Goal: Transaction & Acquisition: Obtain resource

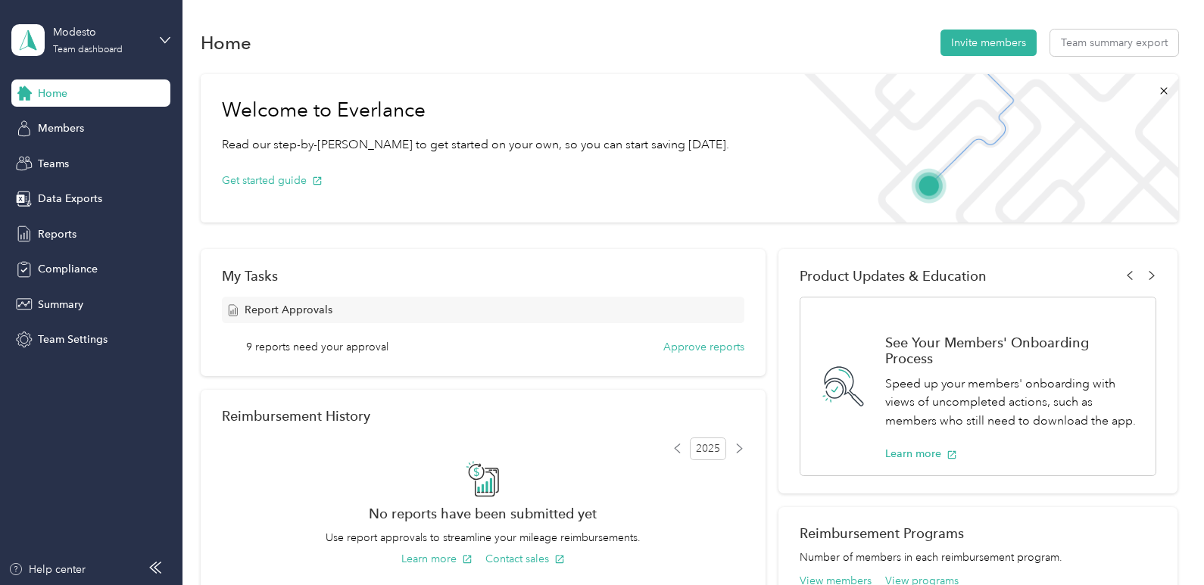
click at [167, 48] on div "Modesto Team dashboard" at bounding box center [90, 40] width 159 height 53
click at [137, 161] on div "Personal dashboard" at bounding box center [171, 154] width 298 height 27
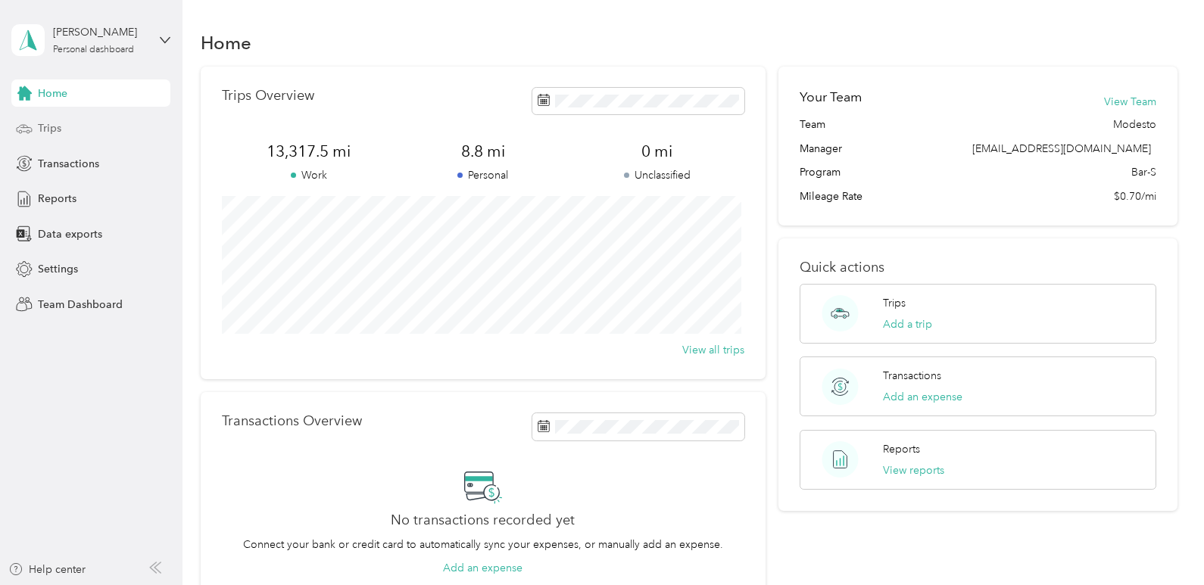
click at [66, 122] on div "Trips" at bounding box center [90, 128] width 159 height 27
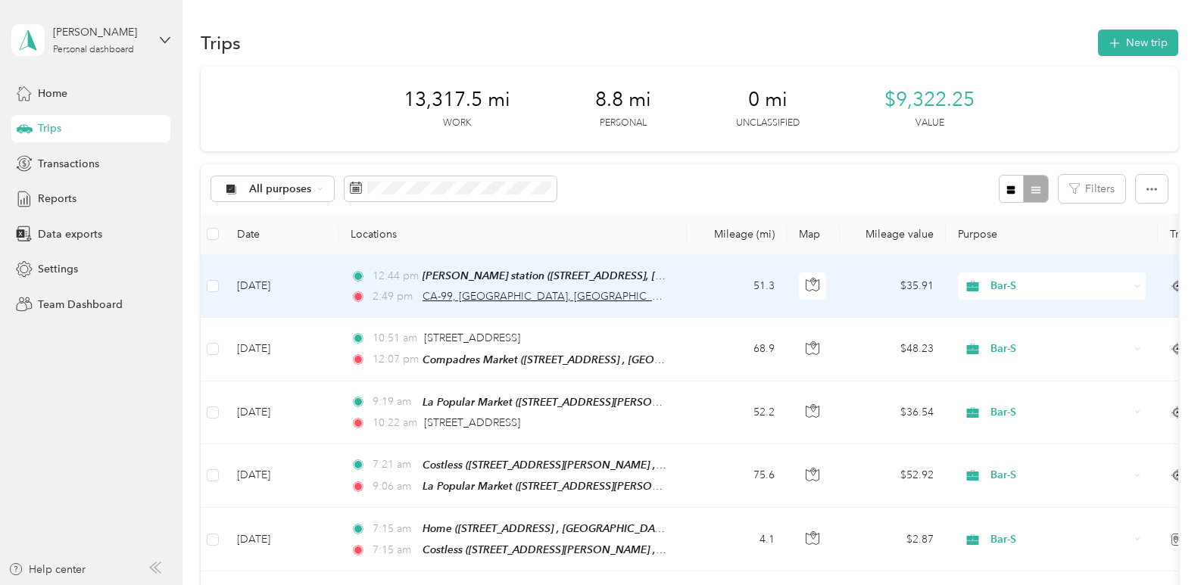
click at [462, 295] on span "CA-99, [GEOGRAPHIC_DATA], [GEOGRAPHIC_DATA]" at bounding box center [553, 296] width 261 height 13
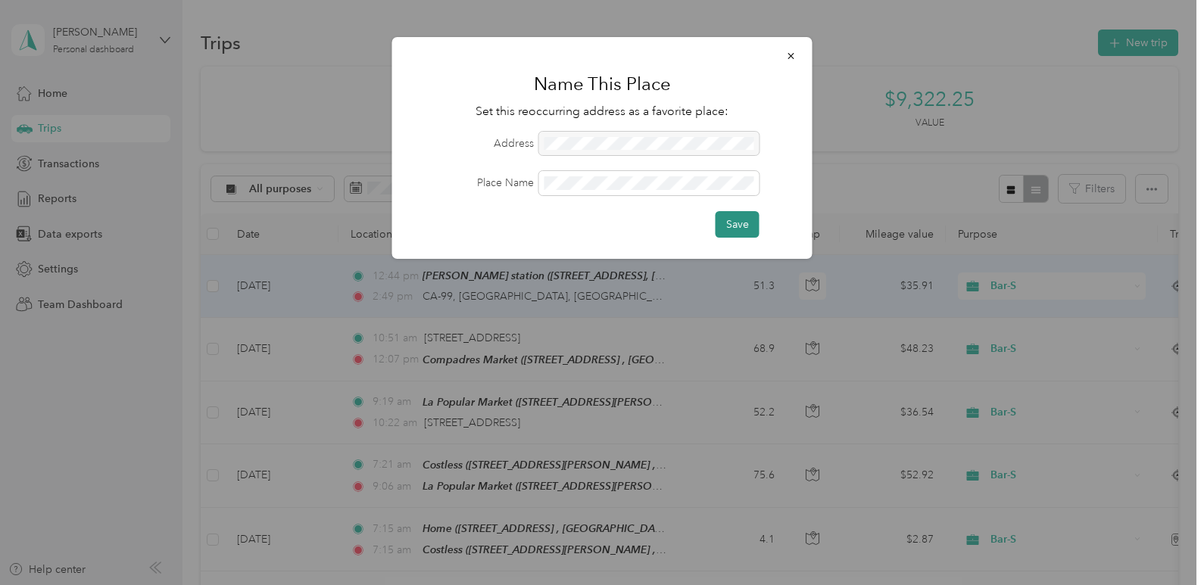
click at [751, 227] on button "Save" at bounding box center [738, 224] width 44 height 27
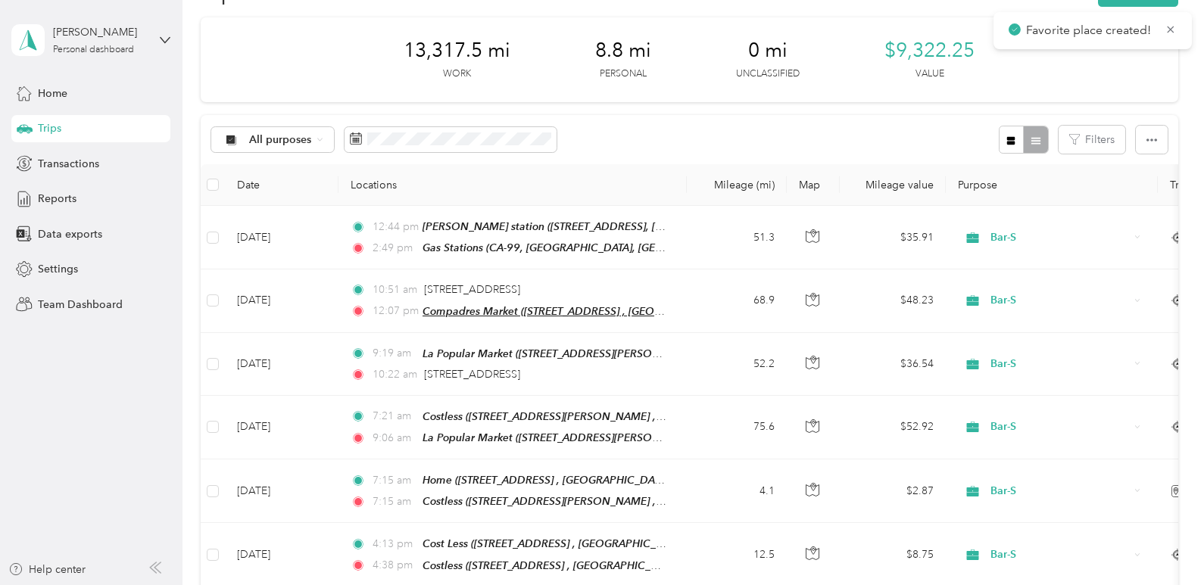
scroll to position [76, 0]
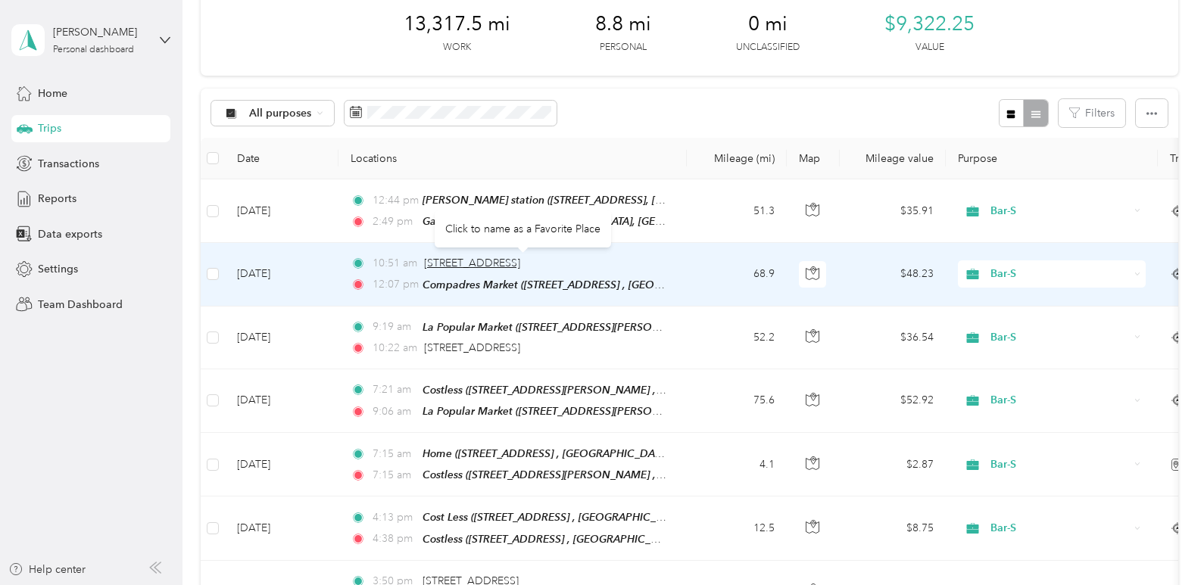
click at [520, 266] on span "[STREET_ADDRESS]" at bounding box center [472, 263] width 96 height 13
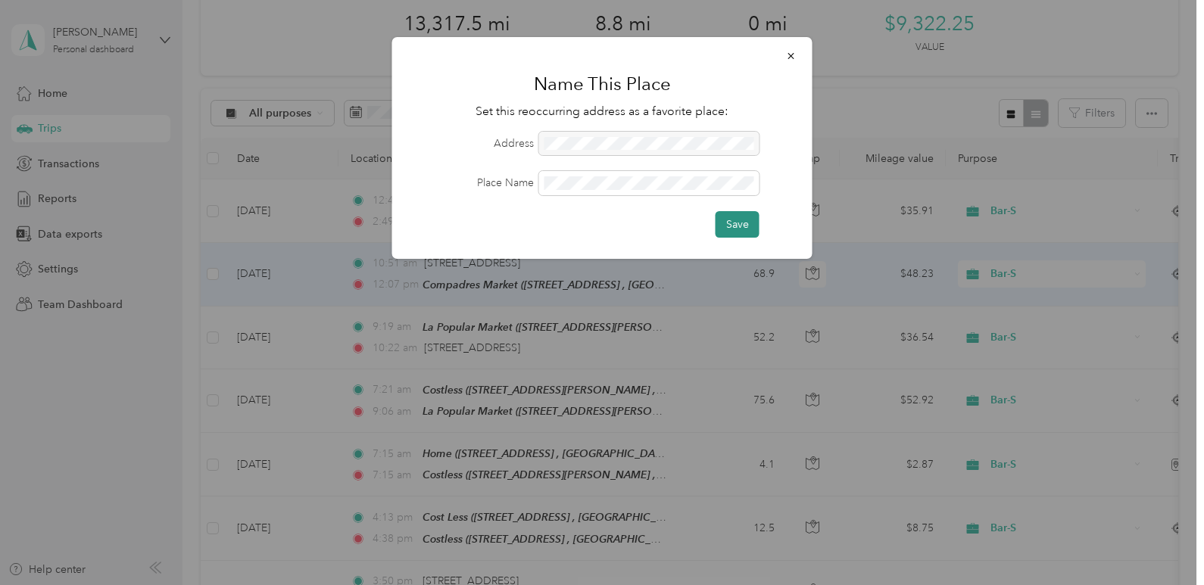
click at [735, 229] on button "Save" at bounding box center [738, 224] width 44 height 27
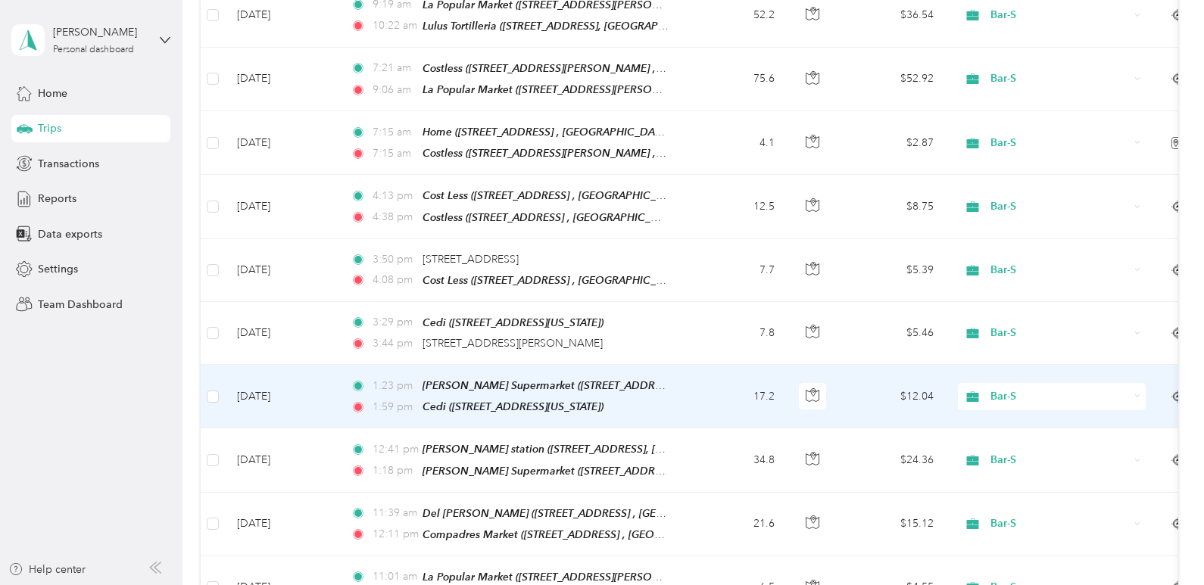
scroll to position [365, 0]
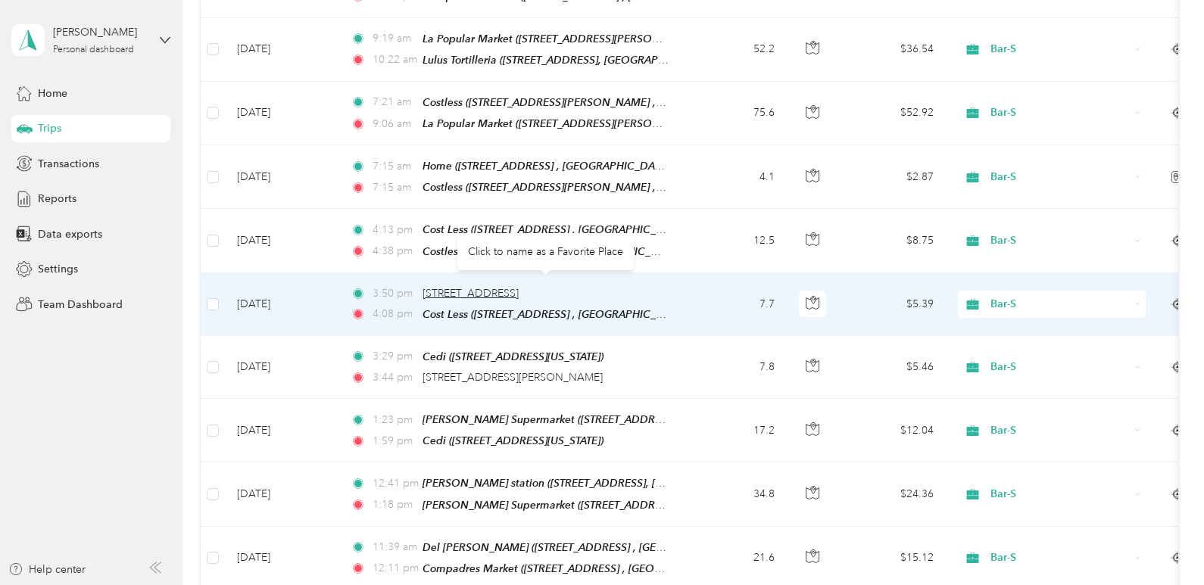
click at [519, 287] on span "[STREET_ADDRESS]" at bounding box center [471, 293] width 96 height 13
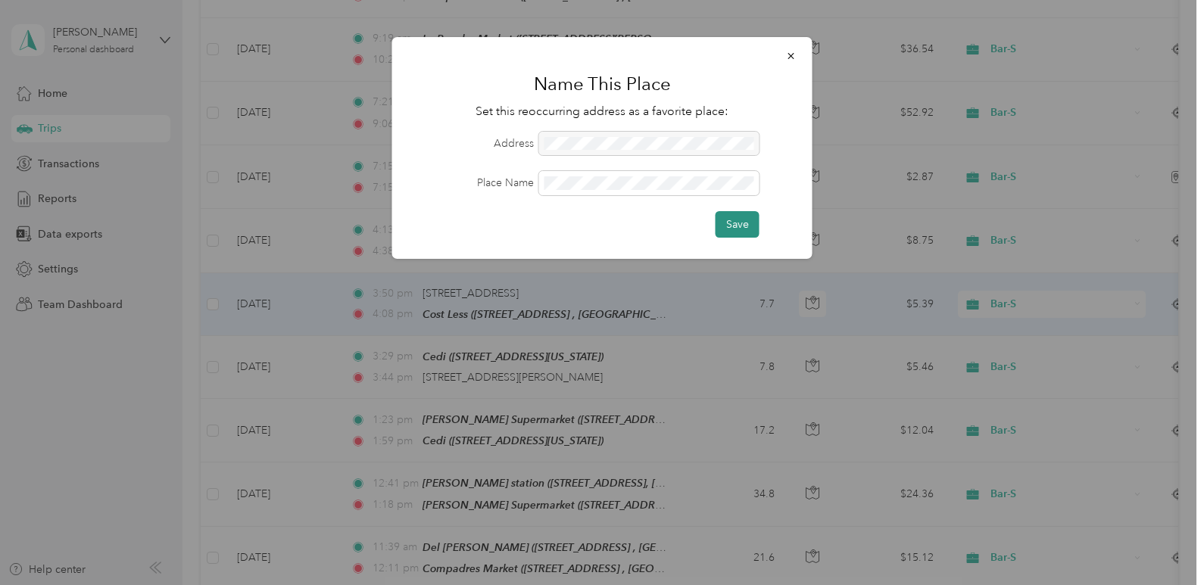
click at [748, 233] on button "Save" at bounding box center [738, 224] width 44 height 27
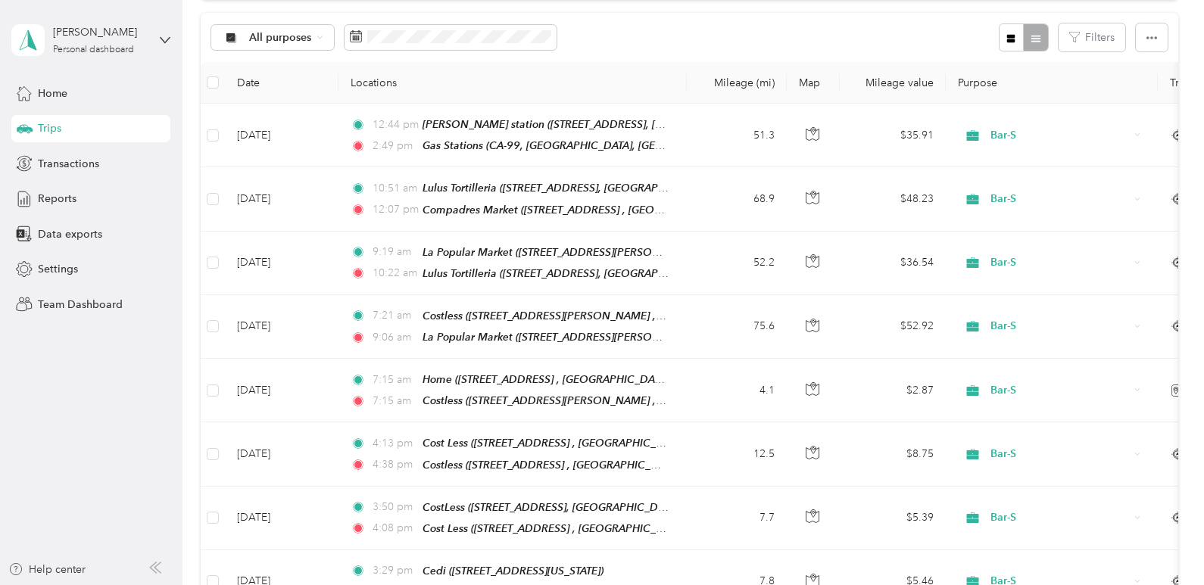
scroll to position [0, 0]
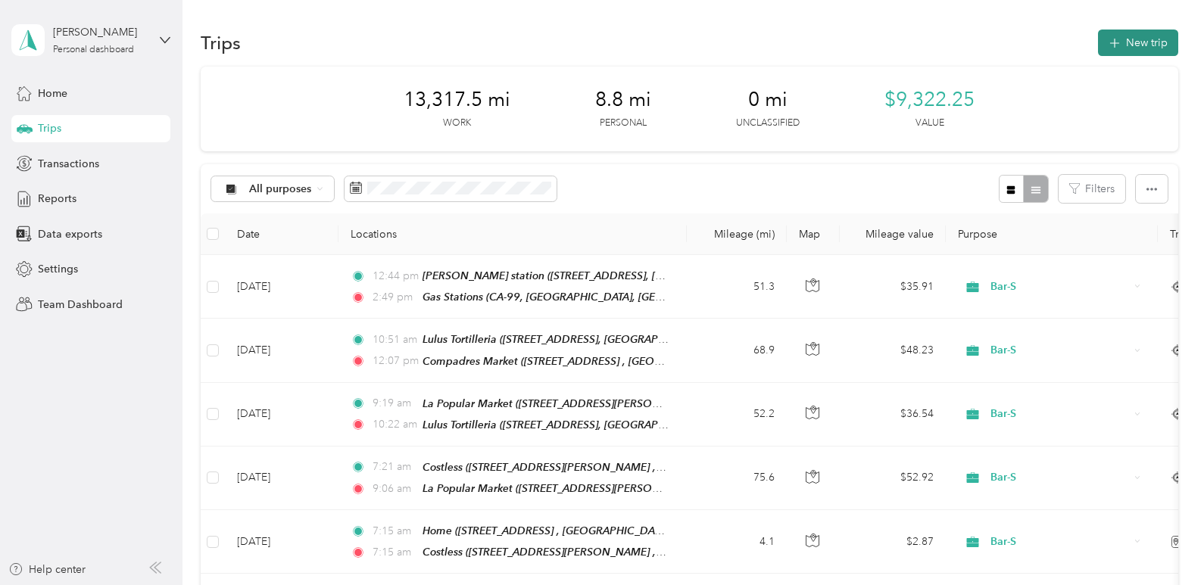
click at [1110, 44] on icon "button" at bounding box center [1114, 43] width 17 height 17
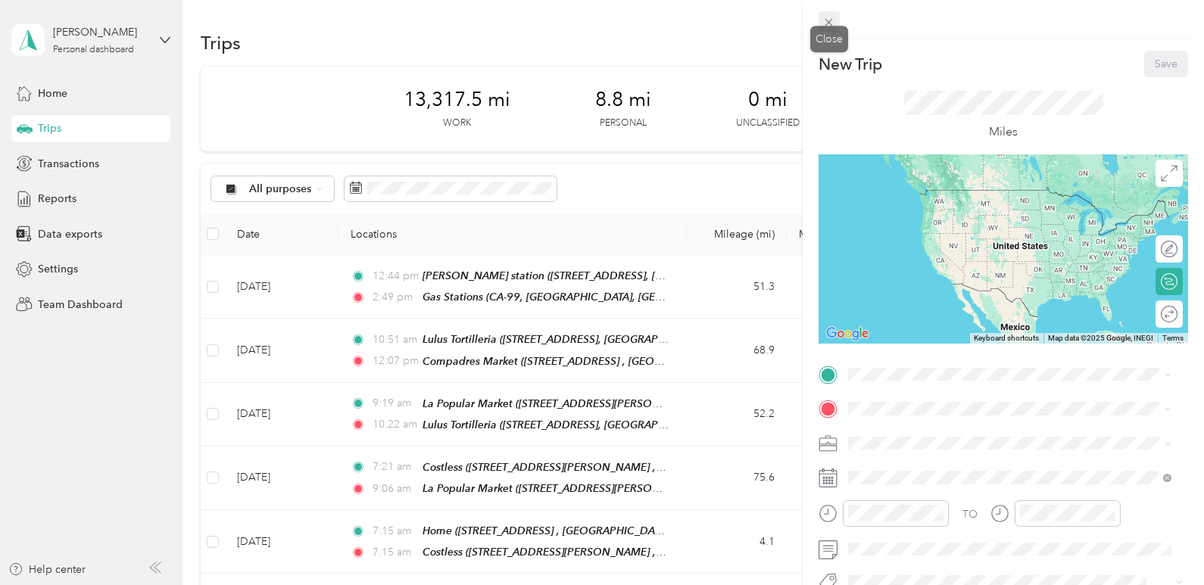
click at [824, 20] on icon at bounding box center [829, 22] width 13 height 13
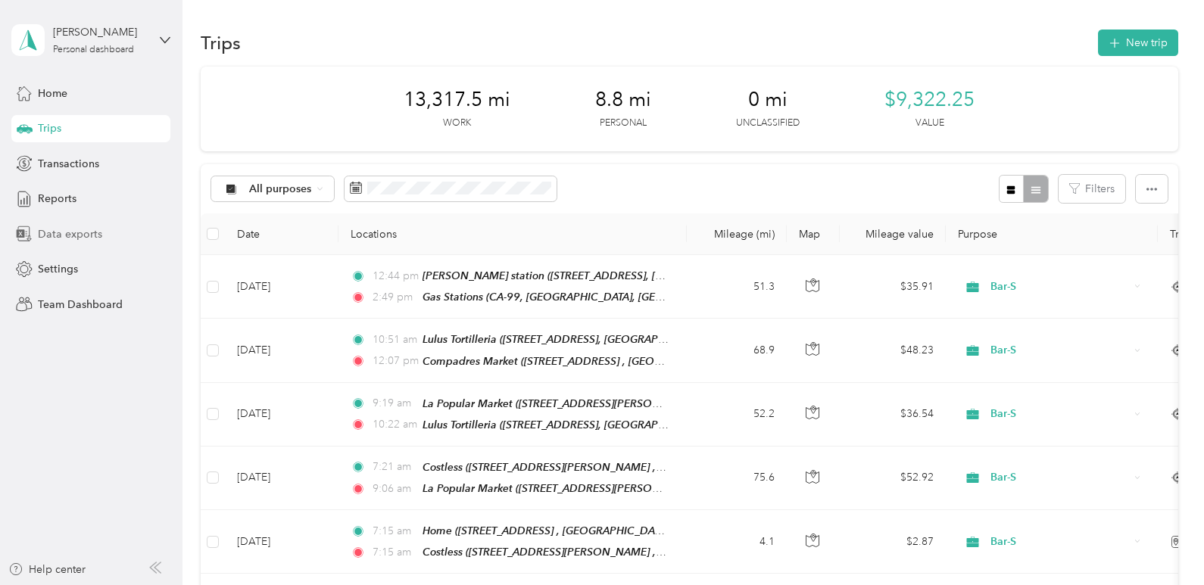
click at [84, 229] on span "Data exports" at bounding box center [70, 234] width 64 height 16
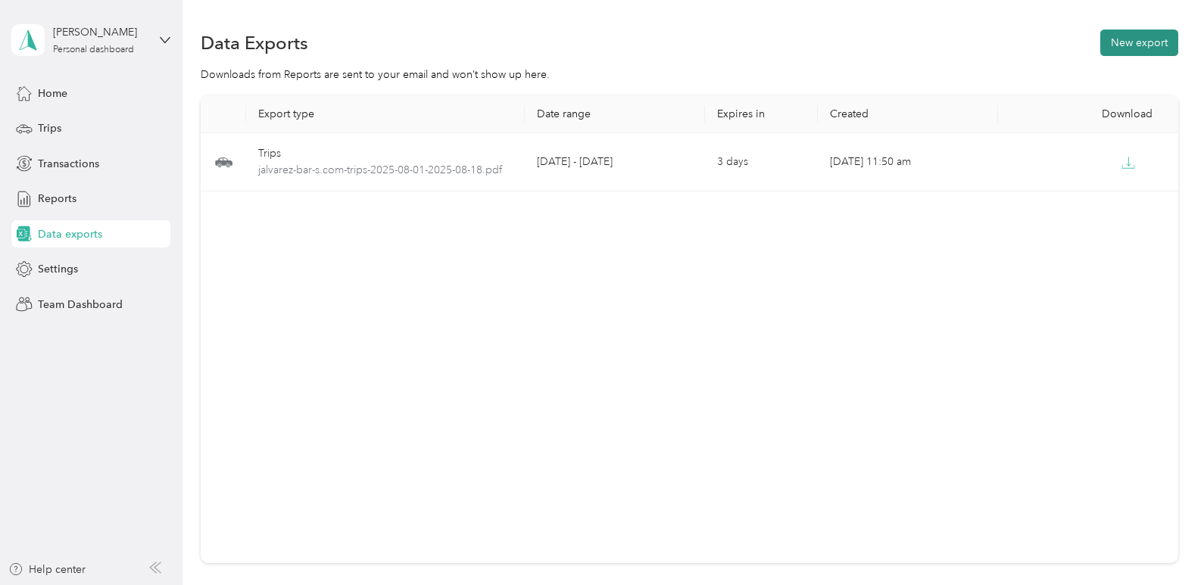
click at [1128, 46] on button "New export" at bounding box center [1139, 43] width 78 height 27
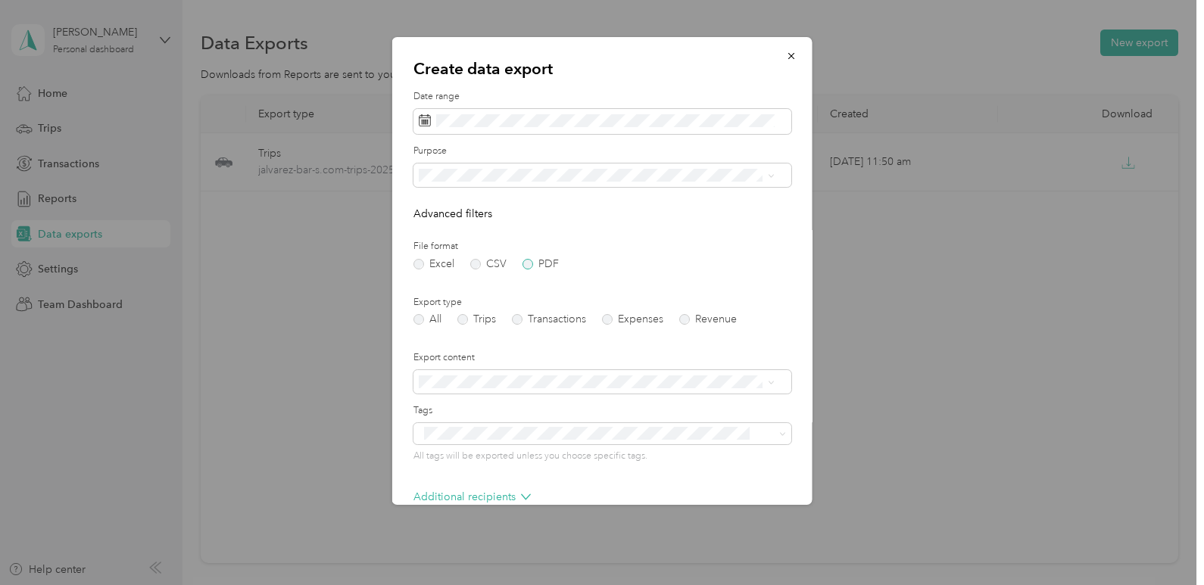
click at [541, 261] on label "PDF" at bounding box center [541, 264] width 36 height 11
click at [464, 317] on label "Trips" at bounding box center [476, 319] width 39 height 11
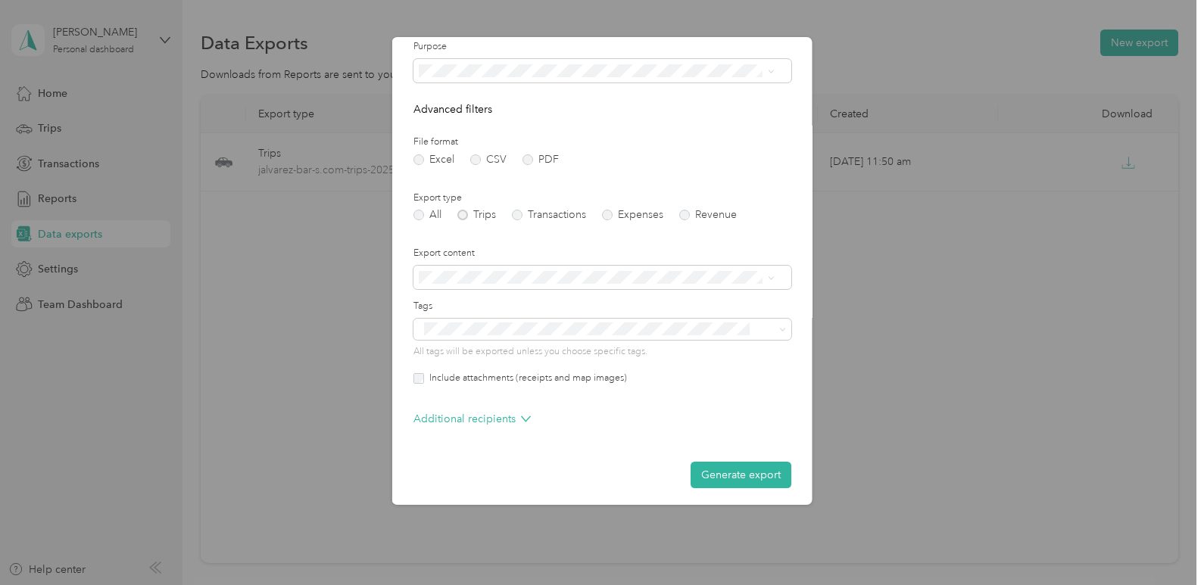
scroll to position [109, 0]
click at [734, 469] on button "Generate export" at bounding box center [741, 470] width 101 height 27
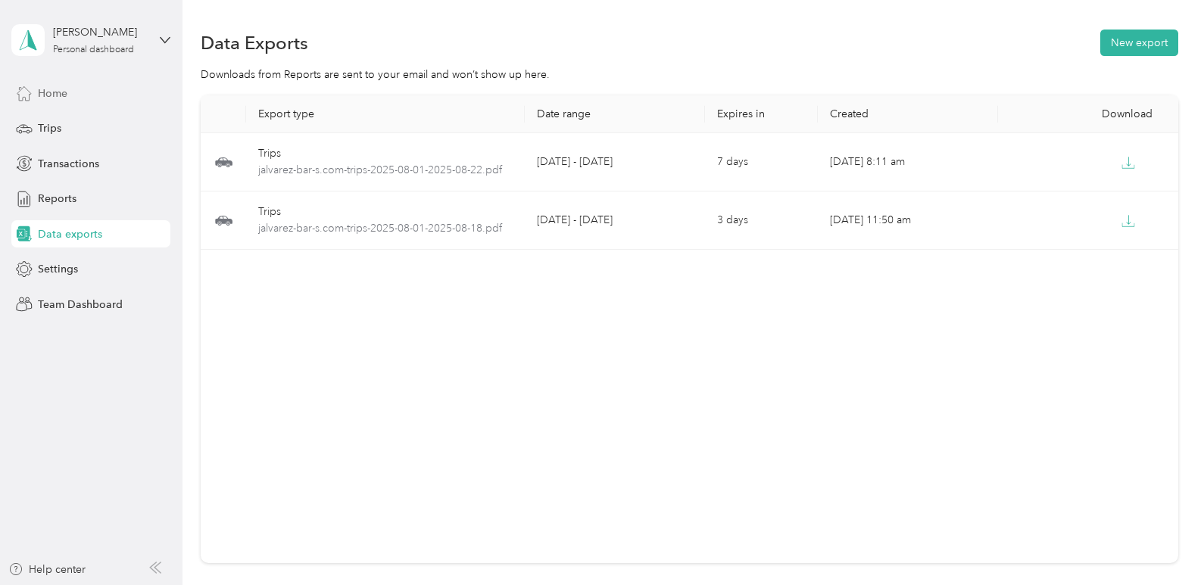
click at [52, 101] on div "Home" at bounding box center [90, 93] width 159 height 27
